Goal: Information Seeking & Learning: Learn about a topic

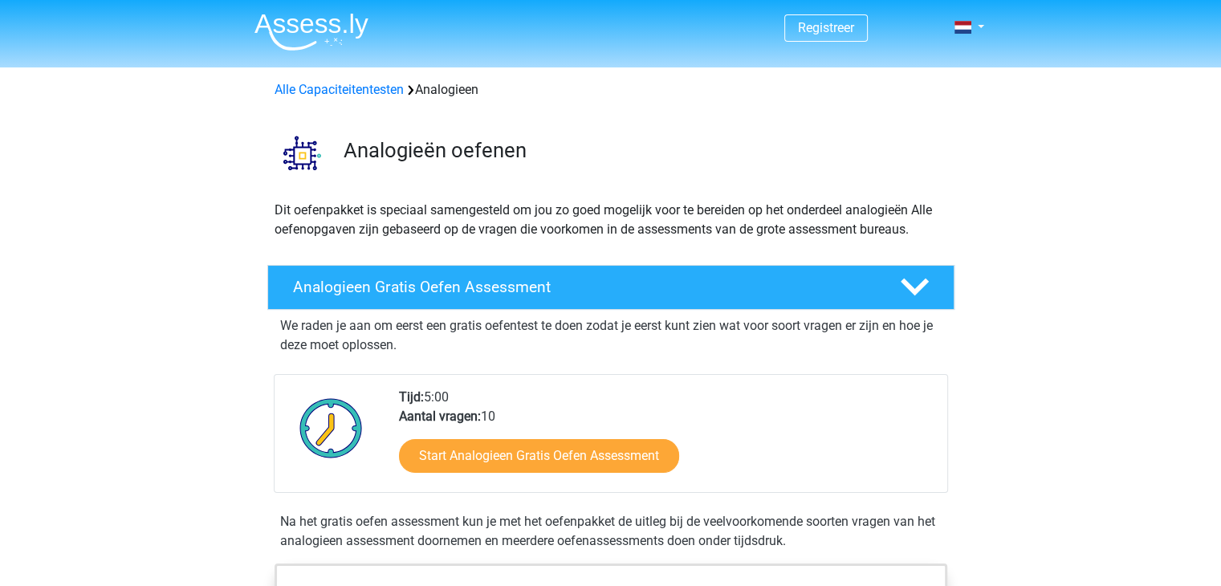
scroll to position [80, 0]
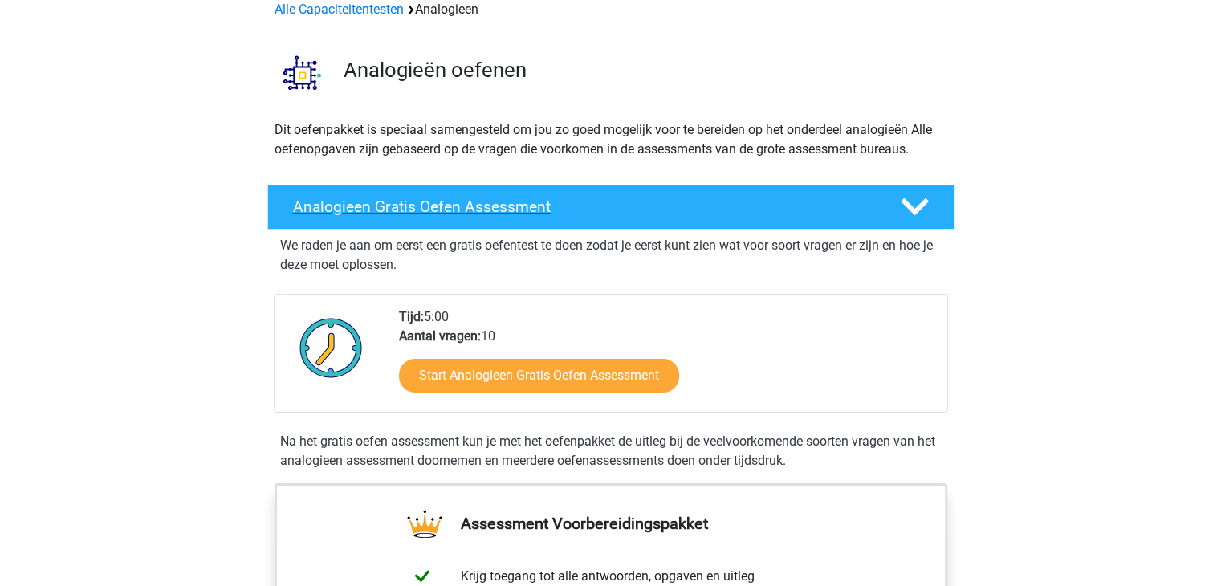
click at [409, 210] on h4 "Analogieen Gratis Oefen Assessment" at bounding box center [583, 206] width 581 height 18
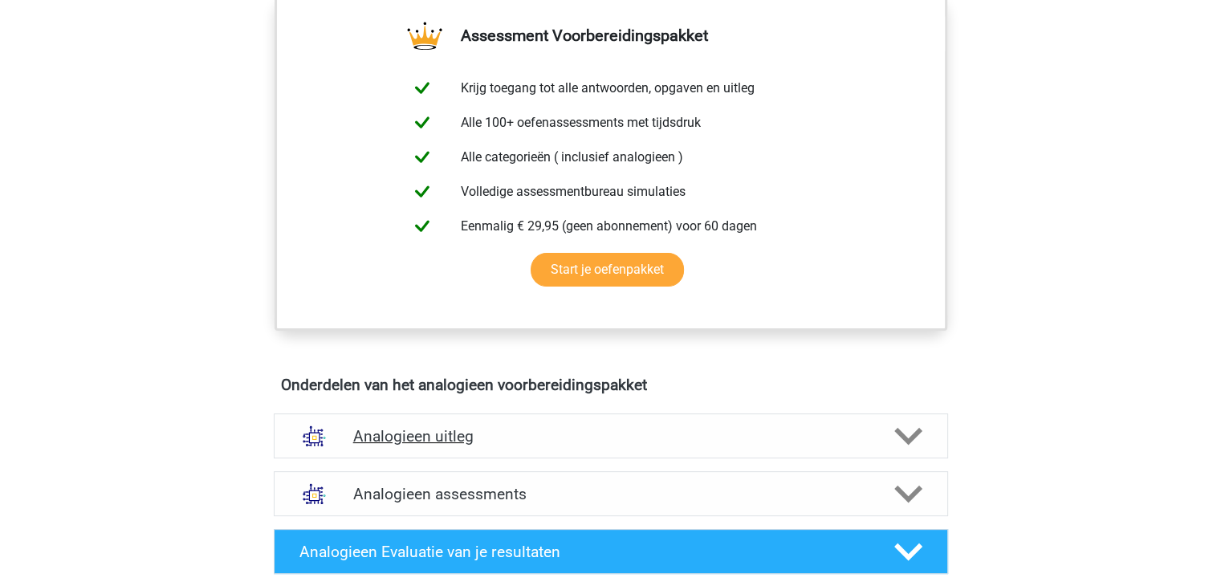
scroll to position [482, 0]
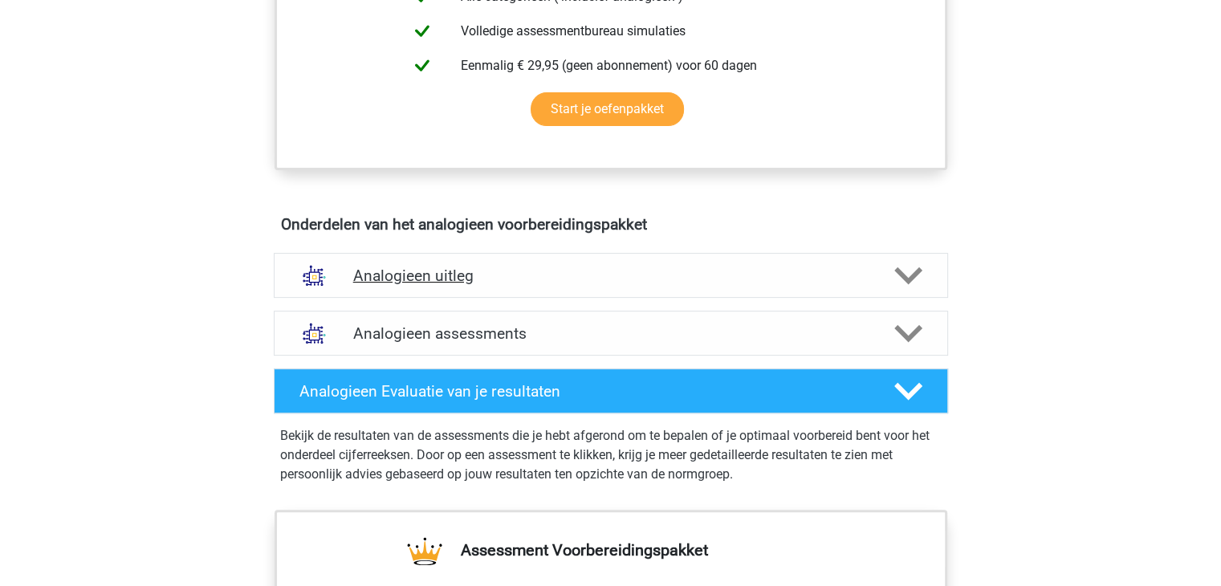
click at [421, 271] on h4 "Analogieen uitleg" at bounding box center [610, 276] width 515 height 18
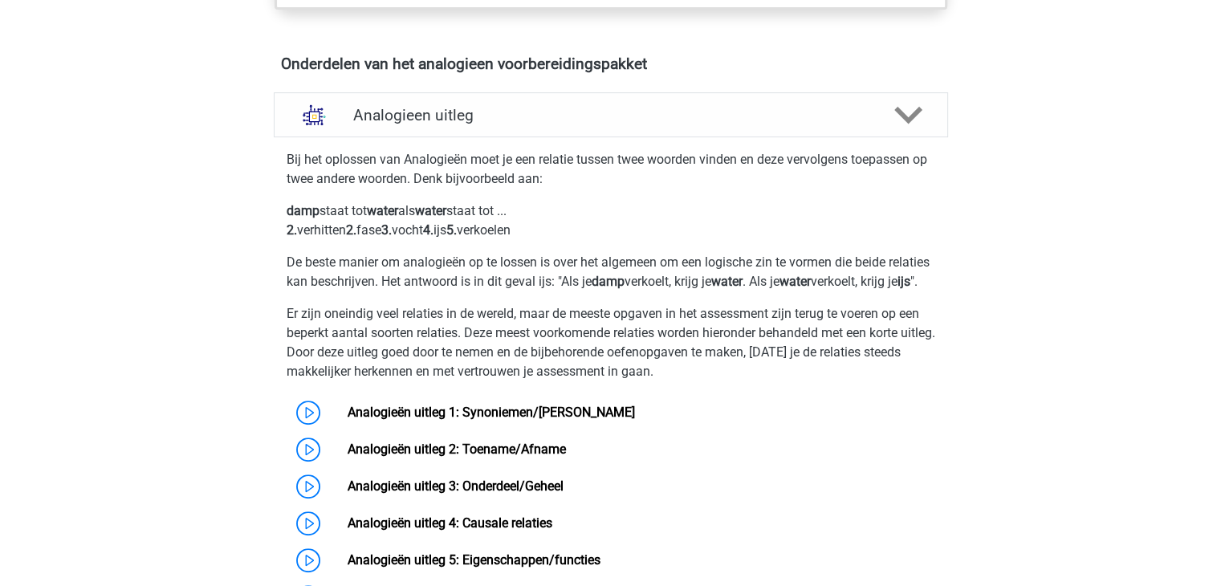
scroll to position [723, 0]
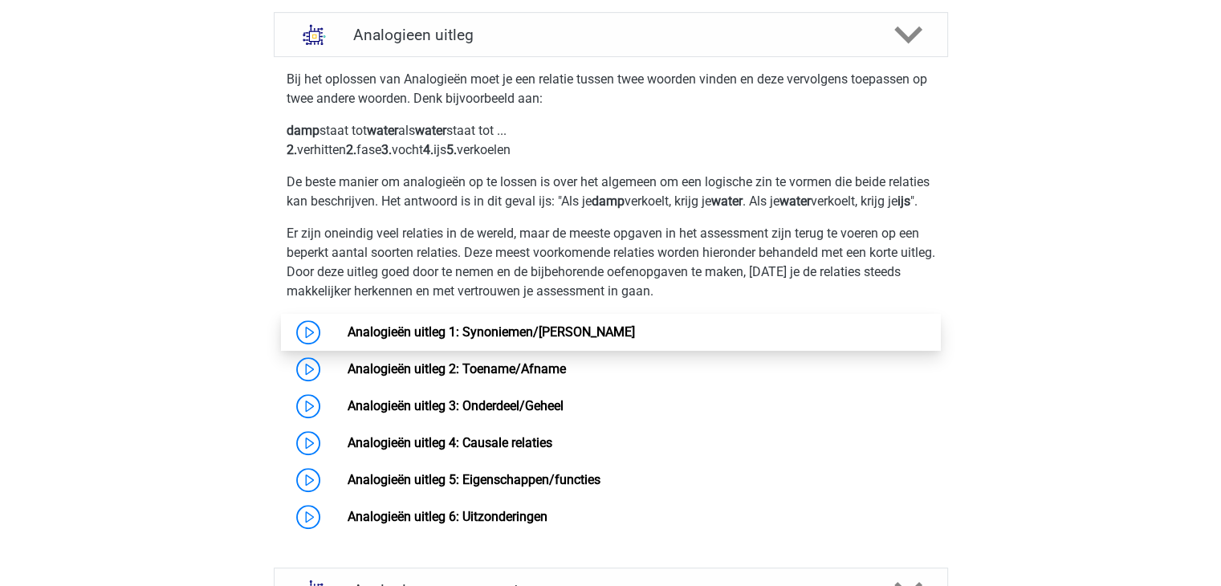
click at [484, 340] on link "Analogieën uitleg 1: Synoniemen/[PERSON_NAME]" at bounding box center [491, 331] width 287 height 15
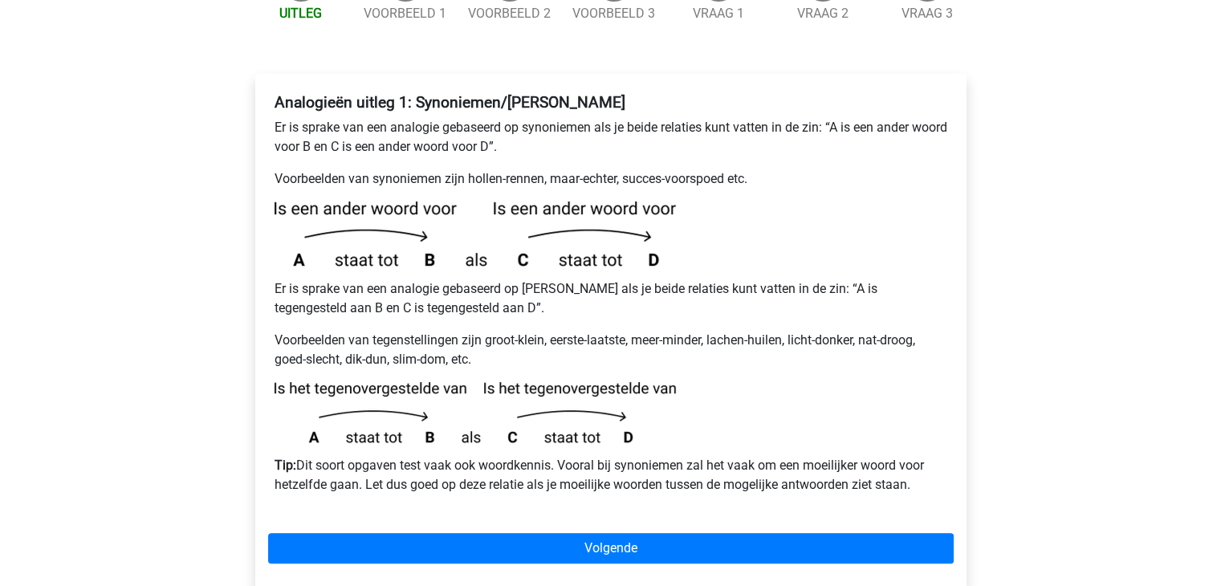
scroll to position [321, 0]
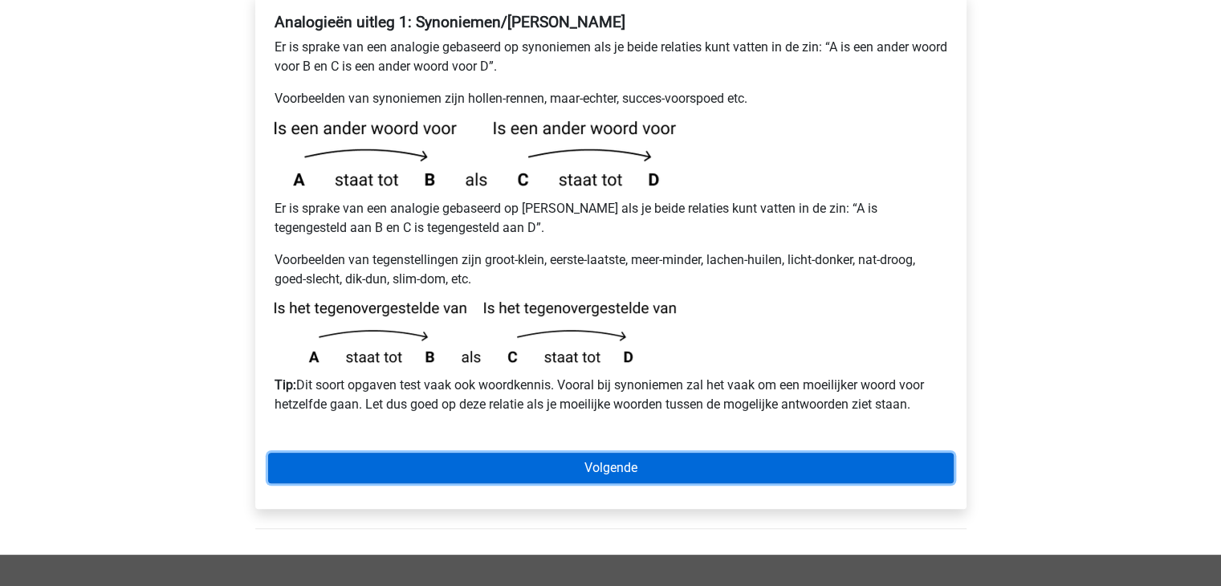
click at [594, 453] on link "Volgende" at bounding box center [611, 468] width 686 height 31
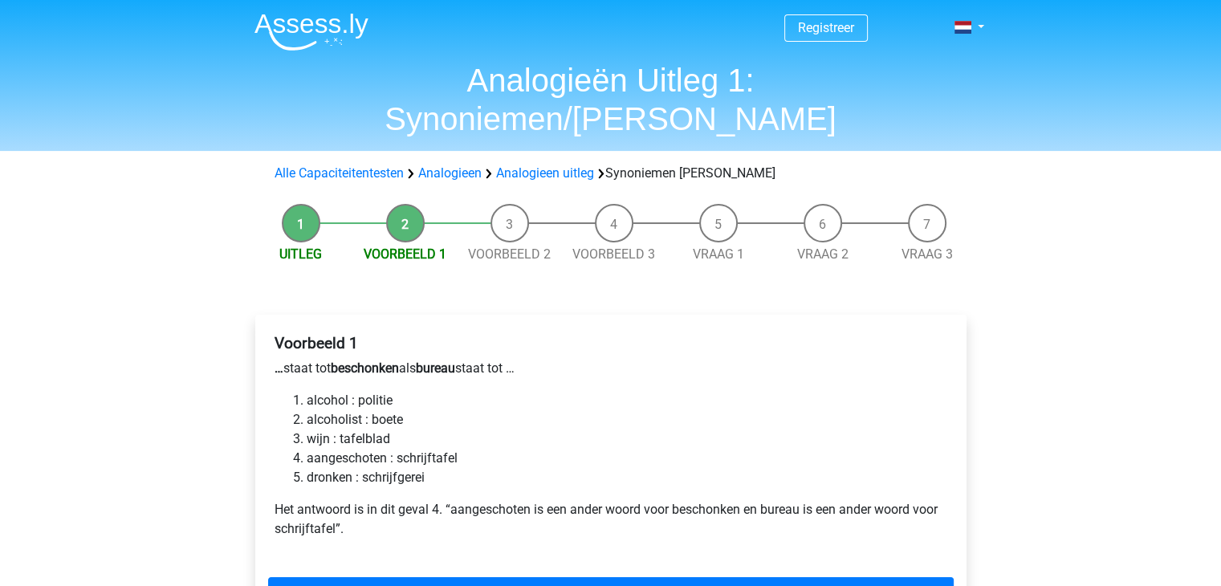
scroll to position [80, 0]
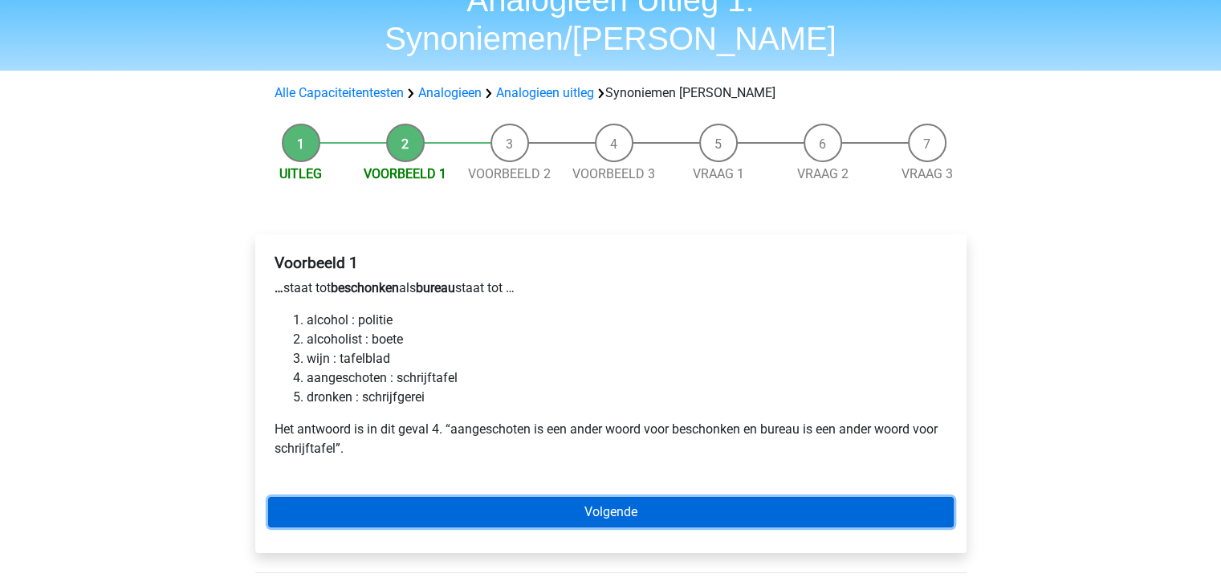
click at [630, 497] on link "Volgende" at bounding box center [611, 512] width 686 height 31
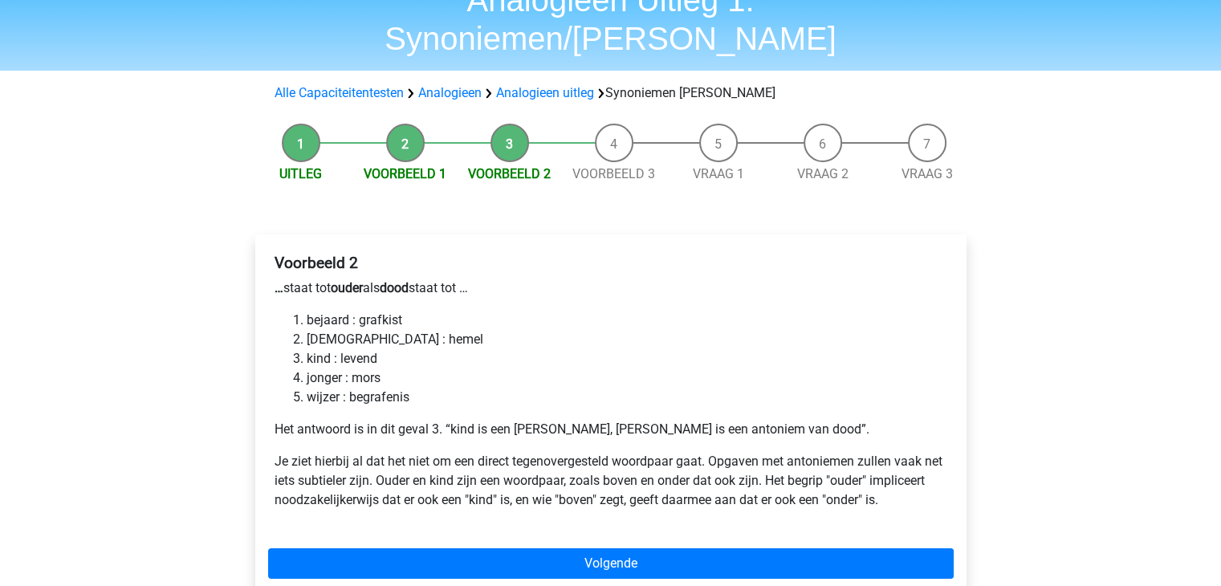
scroll to position [161, 0]
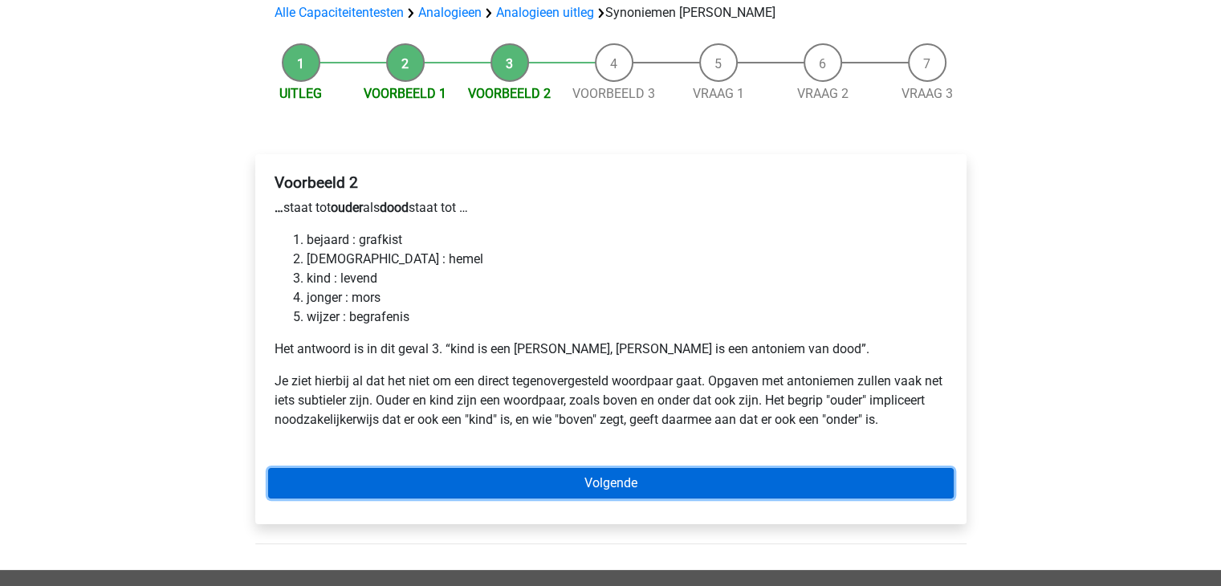
click at [627, 468] on link "Volgende" at bounding box center [611, 483] width 686 height 31
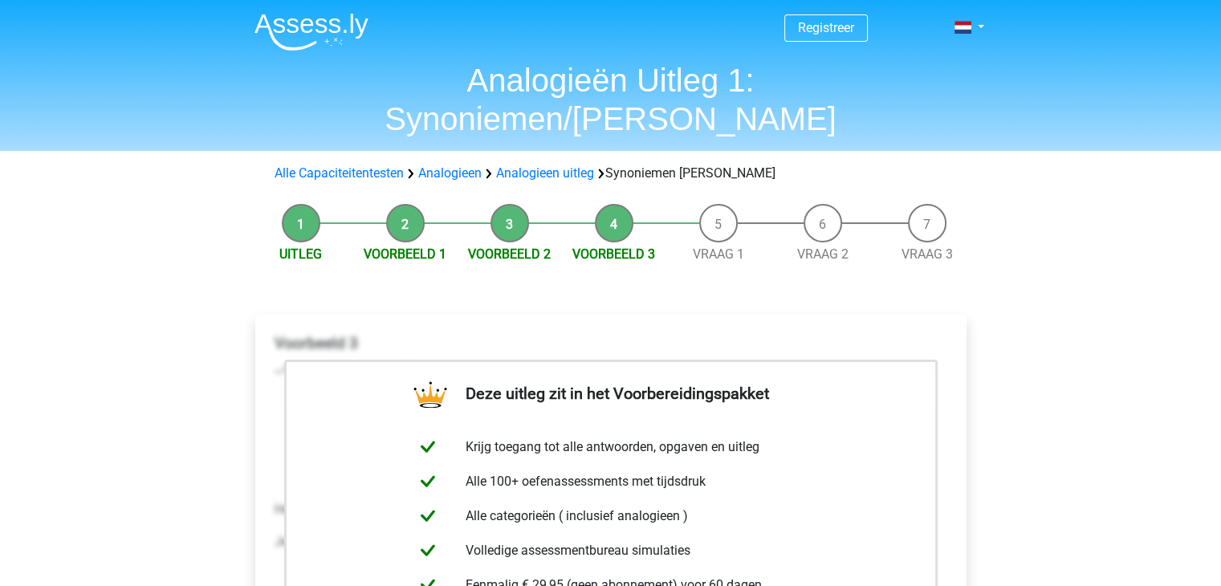
scroll to position [80, 0]
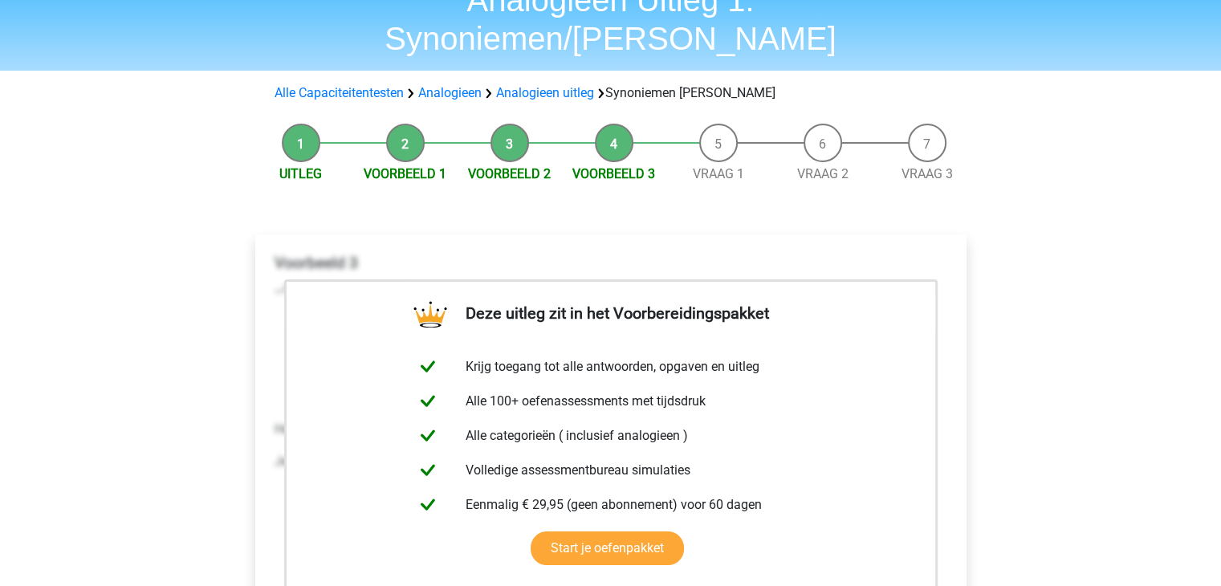
click at [718, 124] on li "Vraag 1" at bounding box center [718, 154] width 104 height 60
click at [720, 166] on link "Vraag 1" at bounding box center [718, 173] width 51 height 15
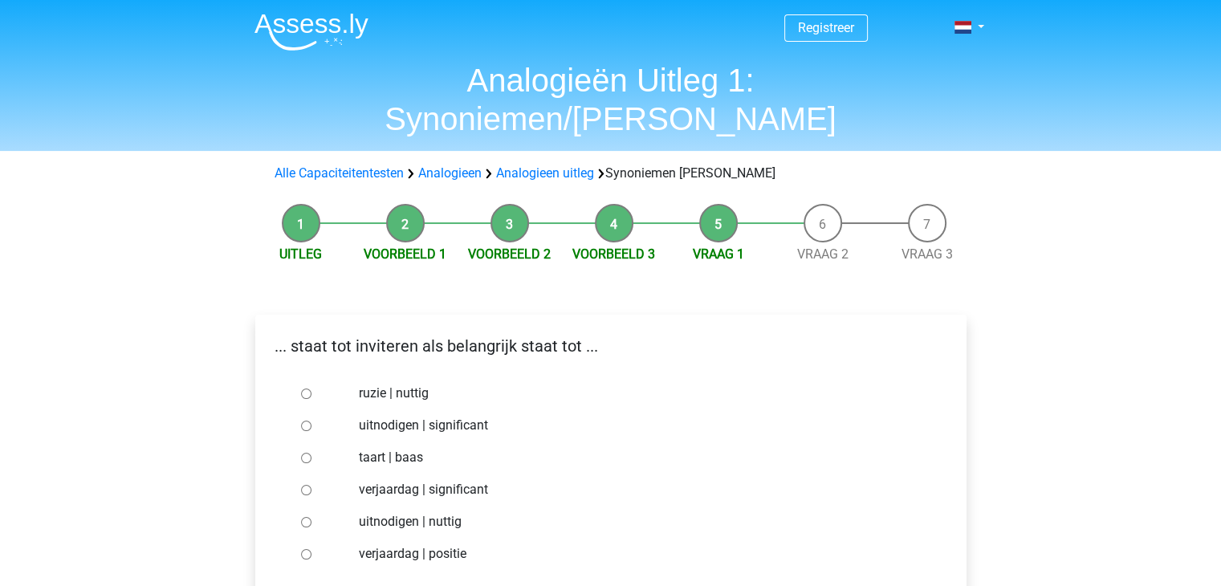
scroll to position [80, 0]
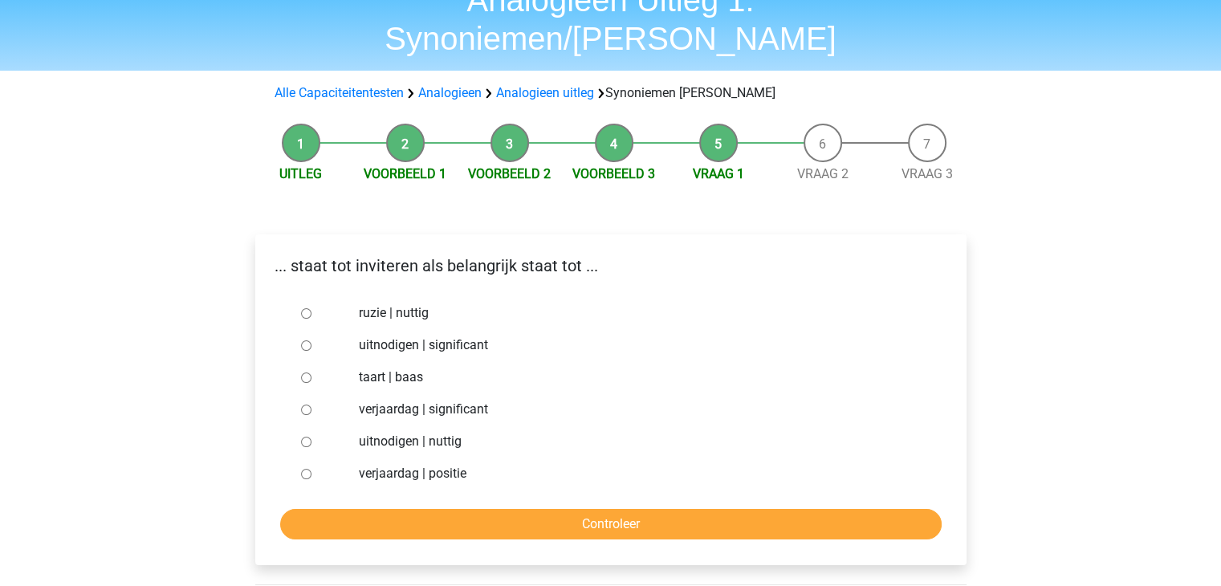
click at [301, 340] on input "uitnodigen | significant" at bounding box center [306, 345] width 10 height 10
radio input "true"
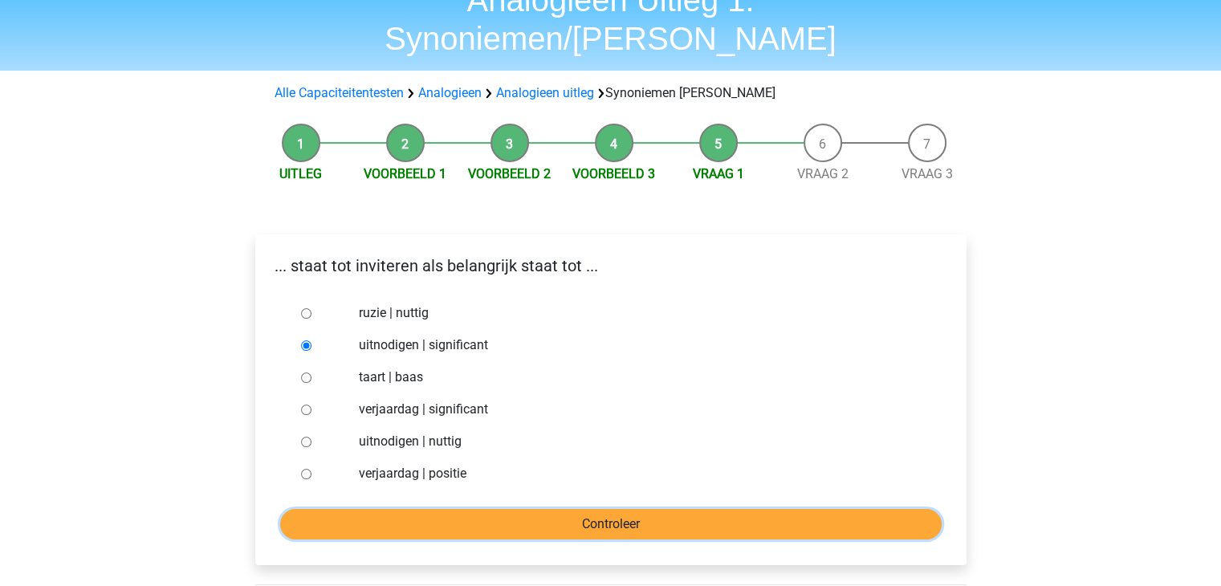
click at [604, 509] on input "Controleer" at bounding box center [611, 524] width 662 height 31
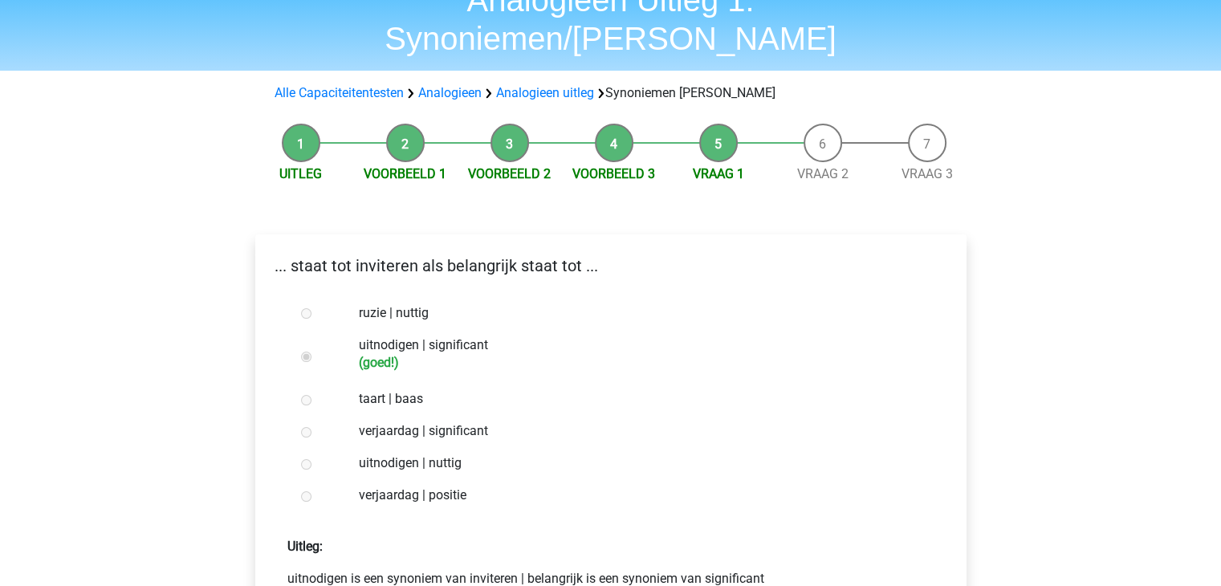
scroll to position [161, 0]
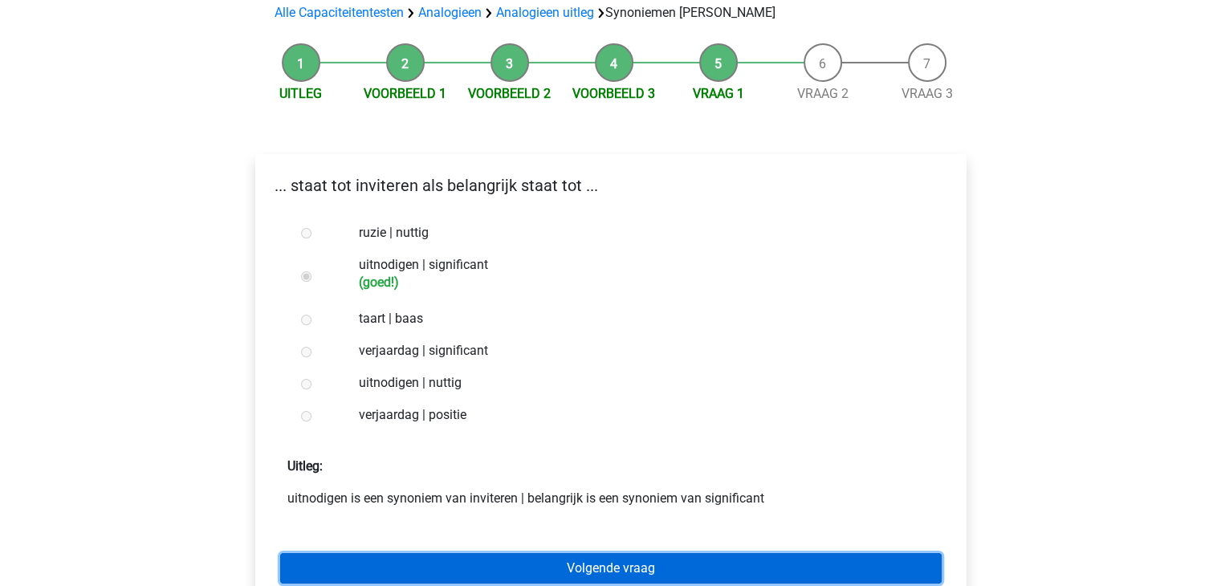
click at [629, 553] on link "Volgende vraag" at bounding box center [611, 568] width 662 height 31
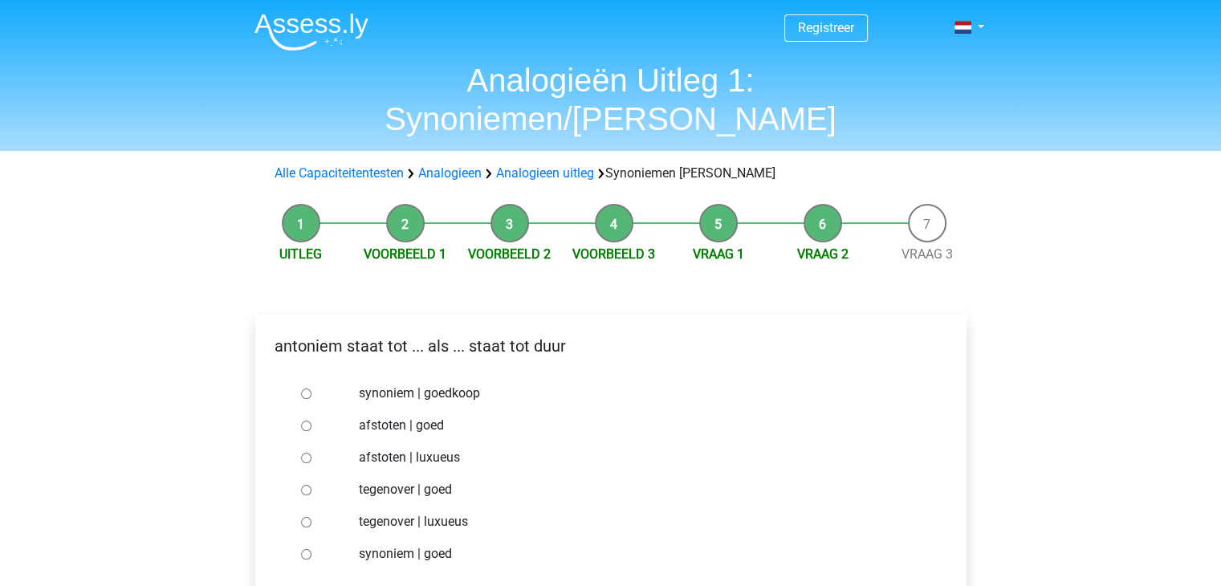
click at [305, 485] on input "tegenover | goed" at bounding box center [306, 490] width 10 height 10
radio input "true"
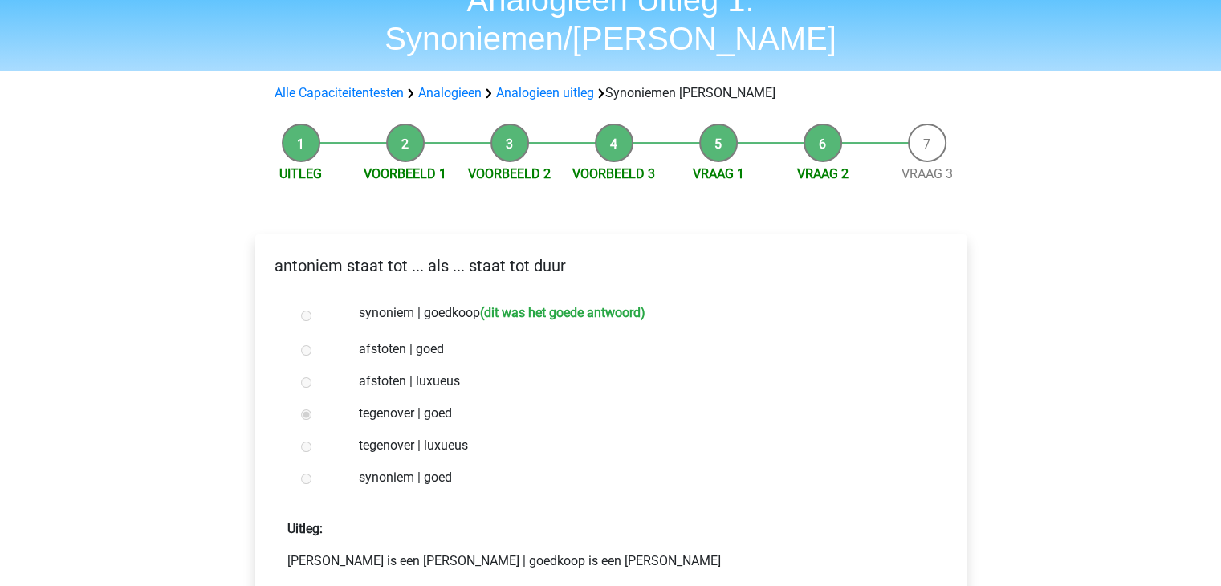
scroll to position [161, 0]
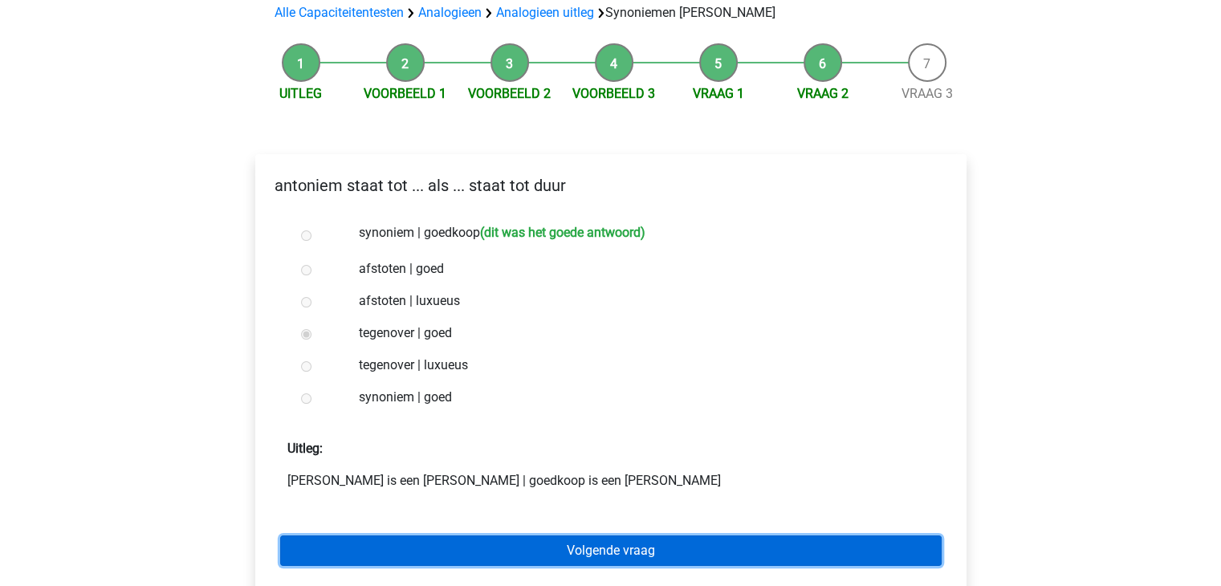
click at [609, 535] on link "Volgende vraag" at bounding box center [611, 550] width 662 height 31
